Goal: Entertainment & Leisure: Consume media (video, audio)

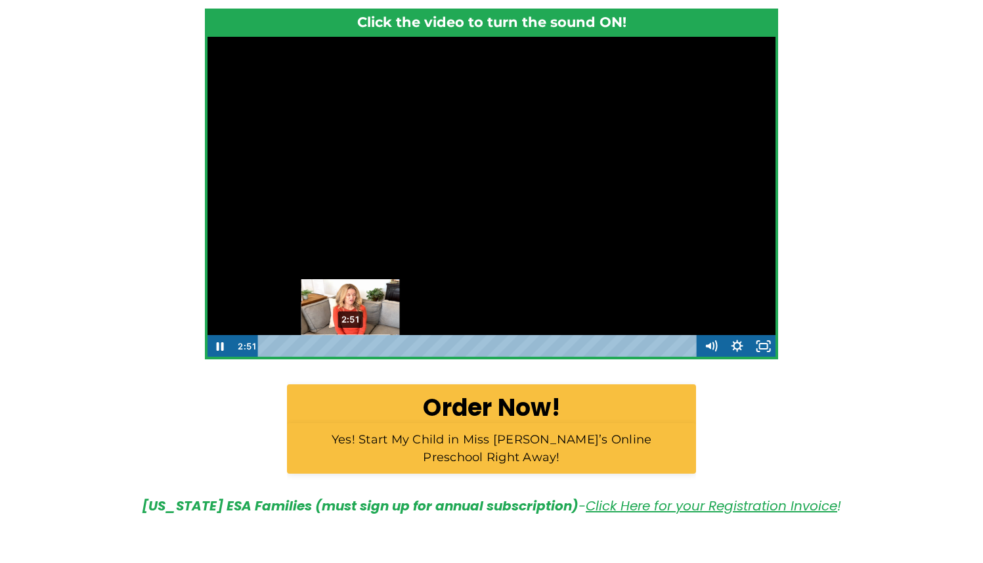
scroll to position [1, 0]
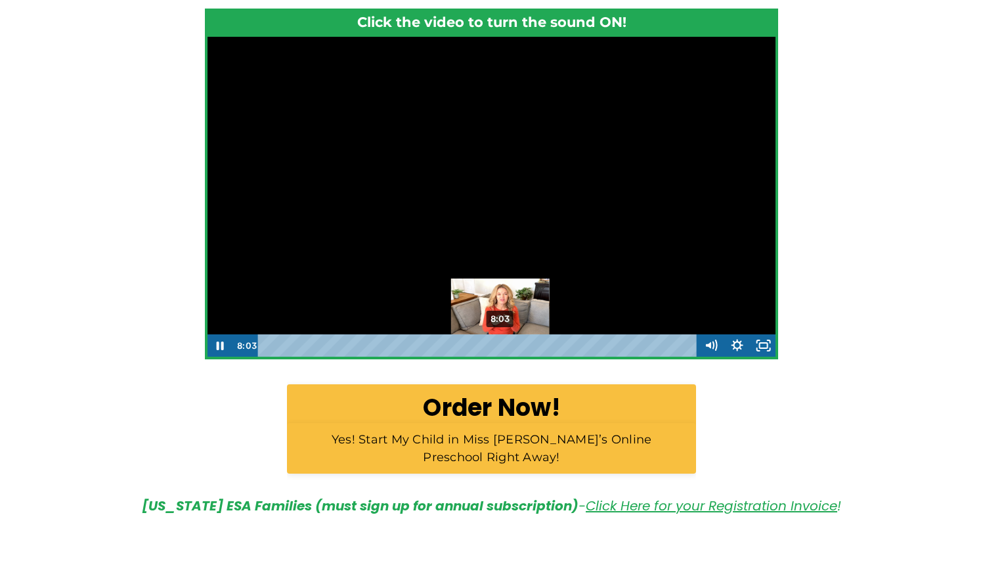
click at [506, 341] on div "8:03" at bounding box center [479, 345] width 423 height 22
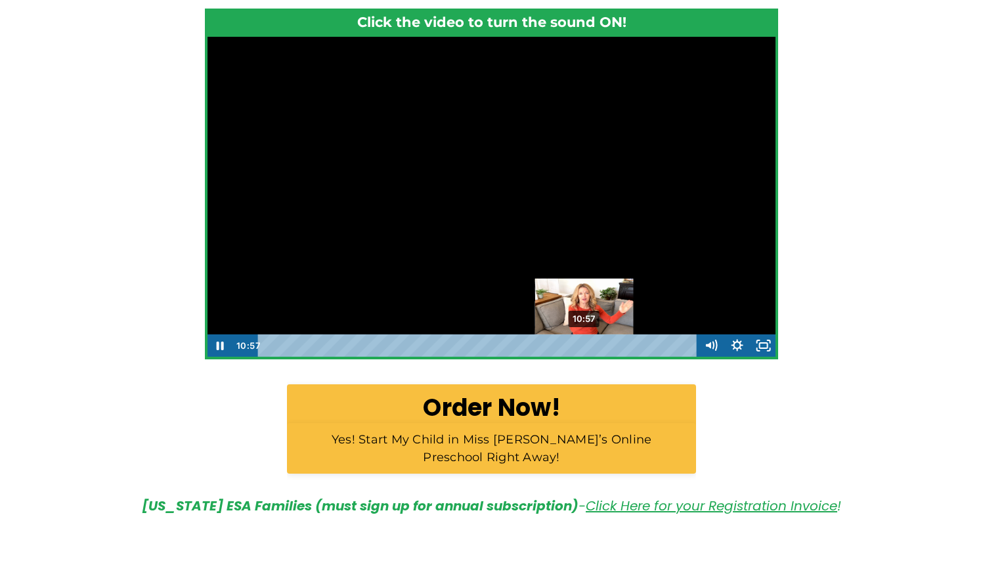
drag, startPoint x: 508, startPoint y: 344, endPoint x: 616, endPoint y: 342, distance: 108.4
click at [588, 342] on div "Playbar" at bounding box center [584, 345] width 7 height 7
click at [582, 348] on div "10:50" at bounding box center [479, 345] width 423 height 22
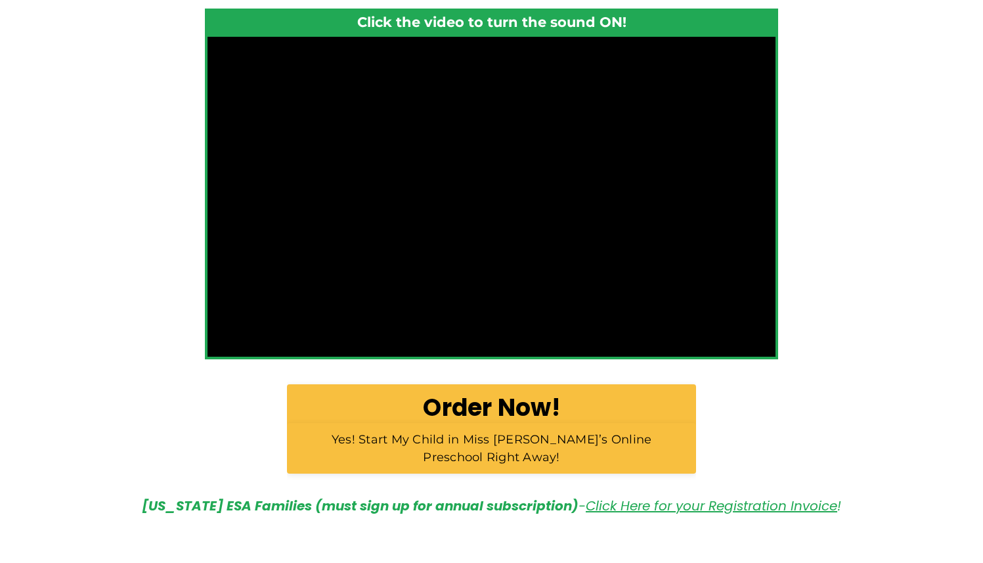
click at [836, 163] on div "Want to guarantee your 3-6 year old is ready for top academic performance? “How…" at bounding box center [491, 133] width 983 height 795
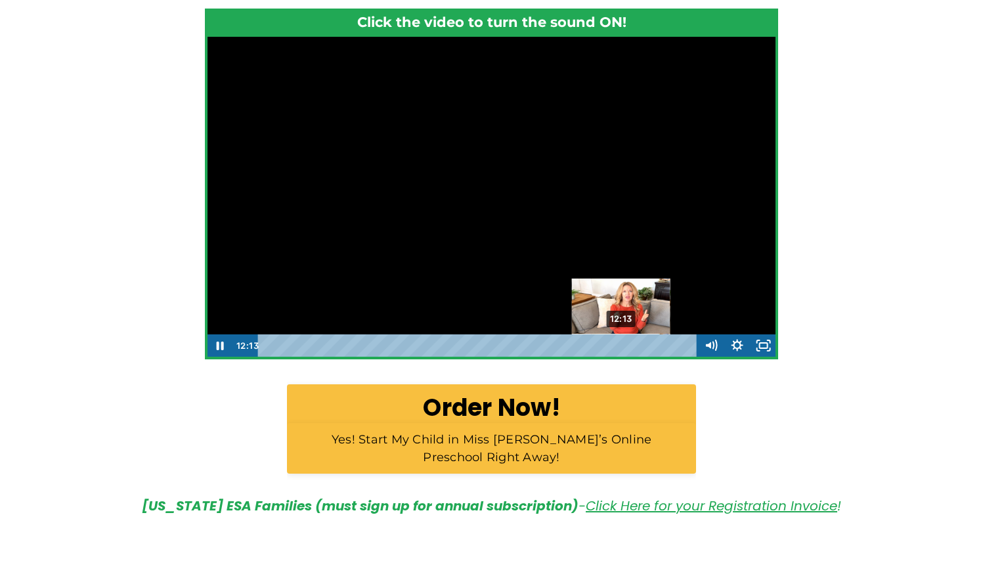
drag, startPoint x: 659, startPoint y: 342, endPoint x: 617, endPoint y: 348, distance: 43.2
click at [617, 347] on div "Playbar" at bounding box center [620, 345] width 7 height 7
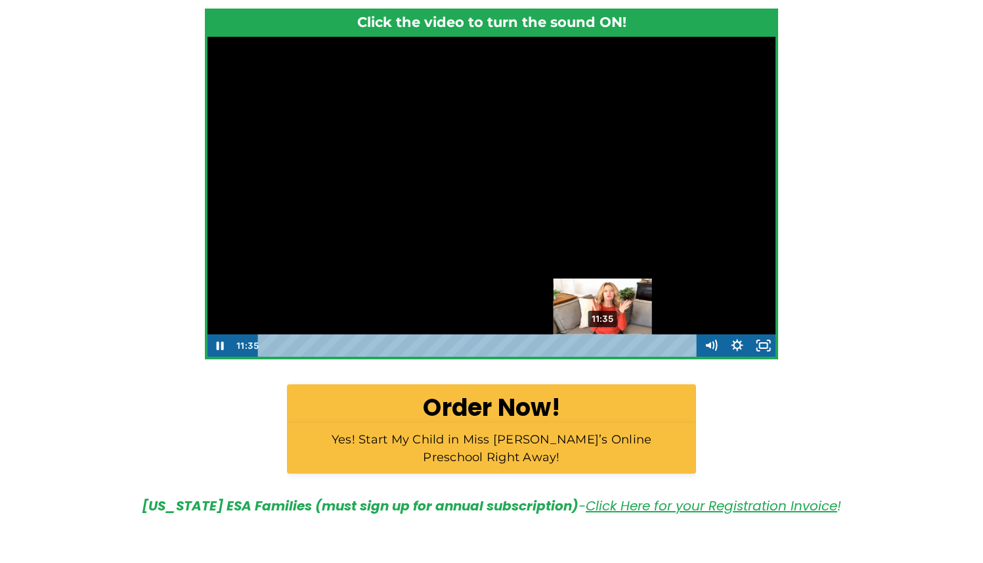
drag, startPoint x: 615, startPoint y: 345, endPoint x: 604, endPoint y: 346, distance: 11.9
click at [604, 346] on div "Playbar" at bounding box center [602, 345] width 7 height 7
drag, startPoint x: 604, startPoint y: 346, endPoint x: 596, endPoint y: 346, distance: 7.2
click at [596, 346] on div "Playbar" at bounding box center [595, 345] width 7 height 7
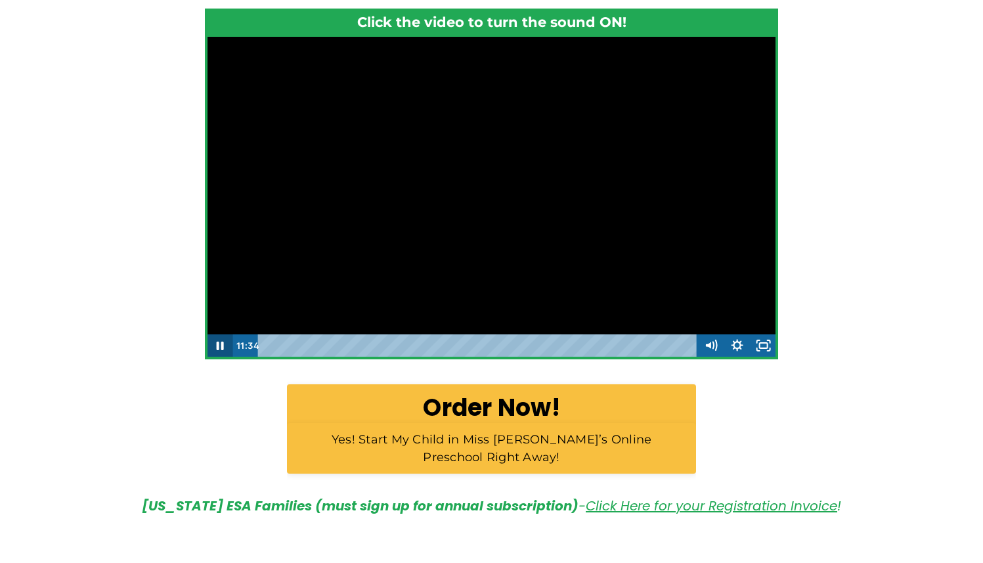
click at [222, 345] on icon "Pause" at bounding box center [220, 346] width 7 height 9
click at [221, 347] on icon "Play Video" at bounding box center [220, 345] width 7 height 9
click at [221, 347] on icon "Pause" at bounding box center [220, 345] width 26 height 22
click at [221, 347] on icon "Play Video" at bounding box center [220, 345] width 7 height 9
click at [221, 347] on icon "Pause" at bounding box center [220, 345] width 26 height 22
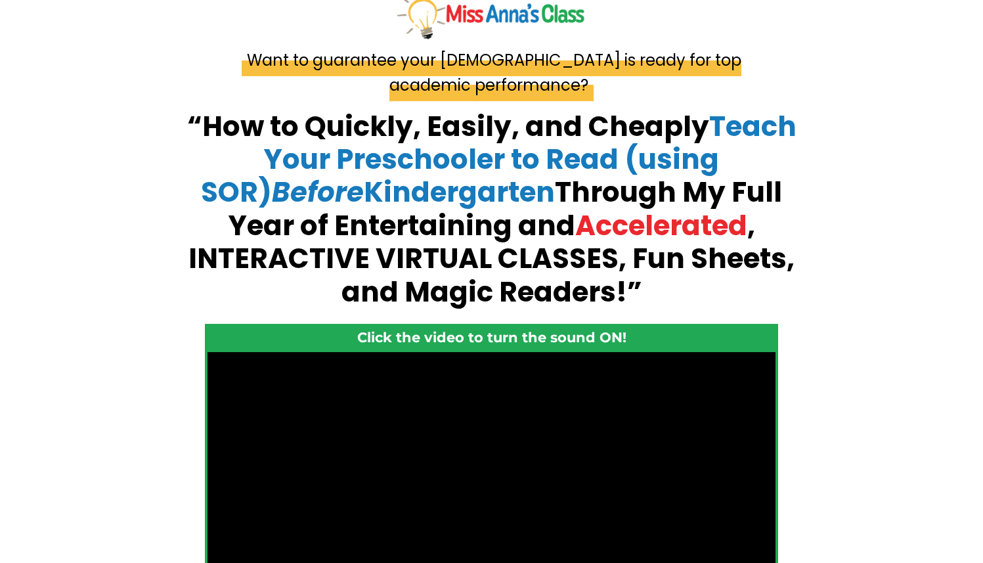
scroll to position [0, 0]
